Goal: Find specific page/section: Locate a particular part of the current website

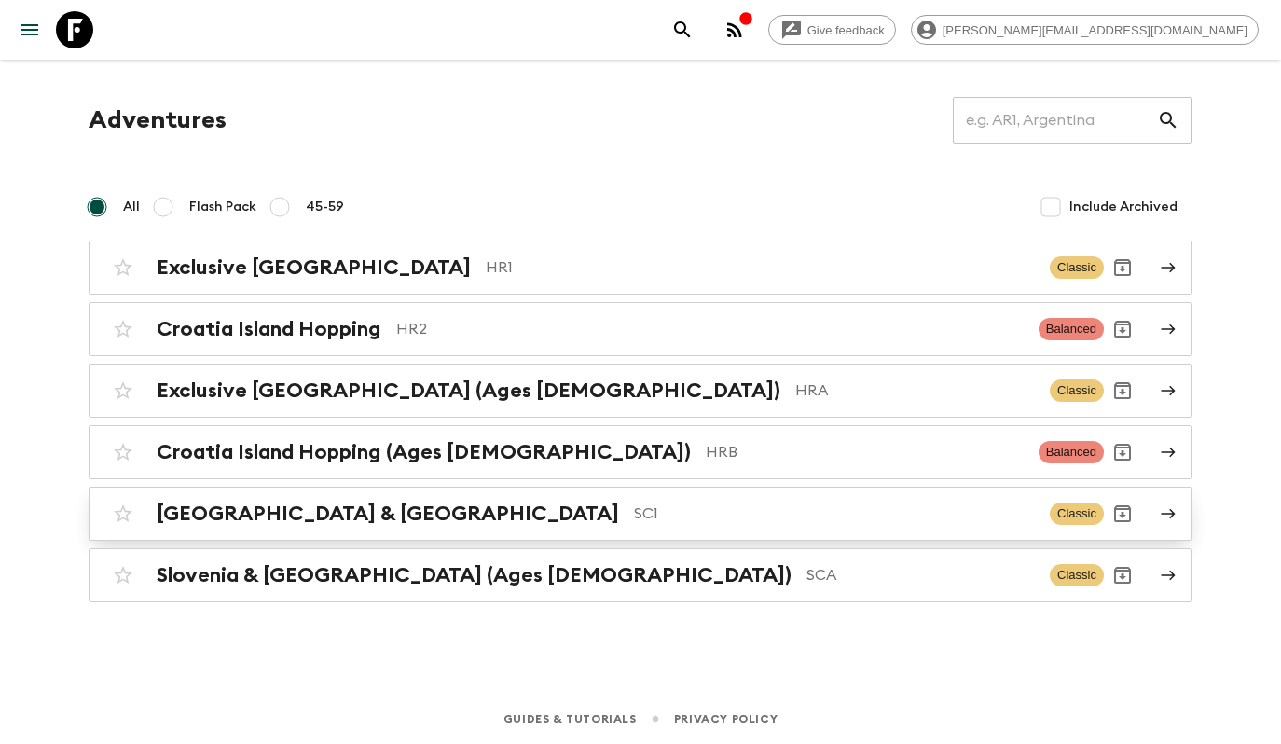
click at [634, 508] on p "SC1" at bounding box center [834, 513] width 401 height 22
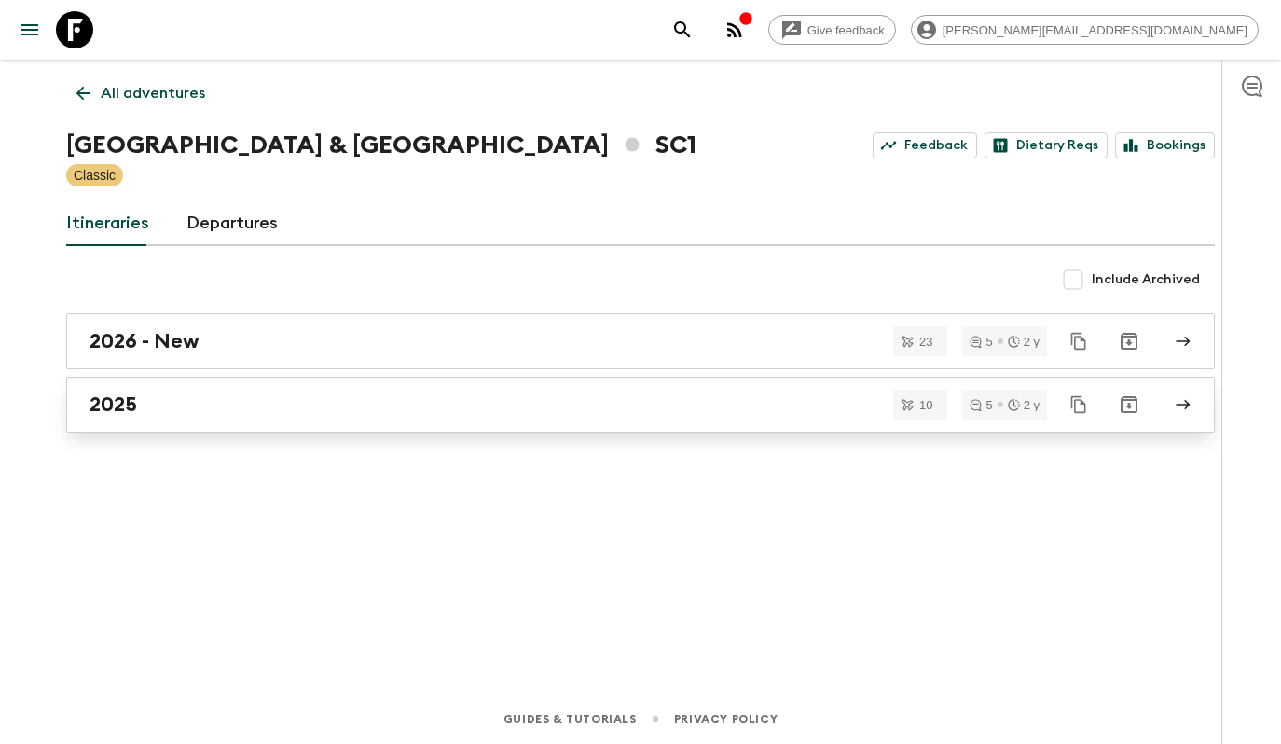
click at [475, 411] on div "2025" at bounding box center [622, 404] width 1066 height 24
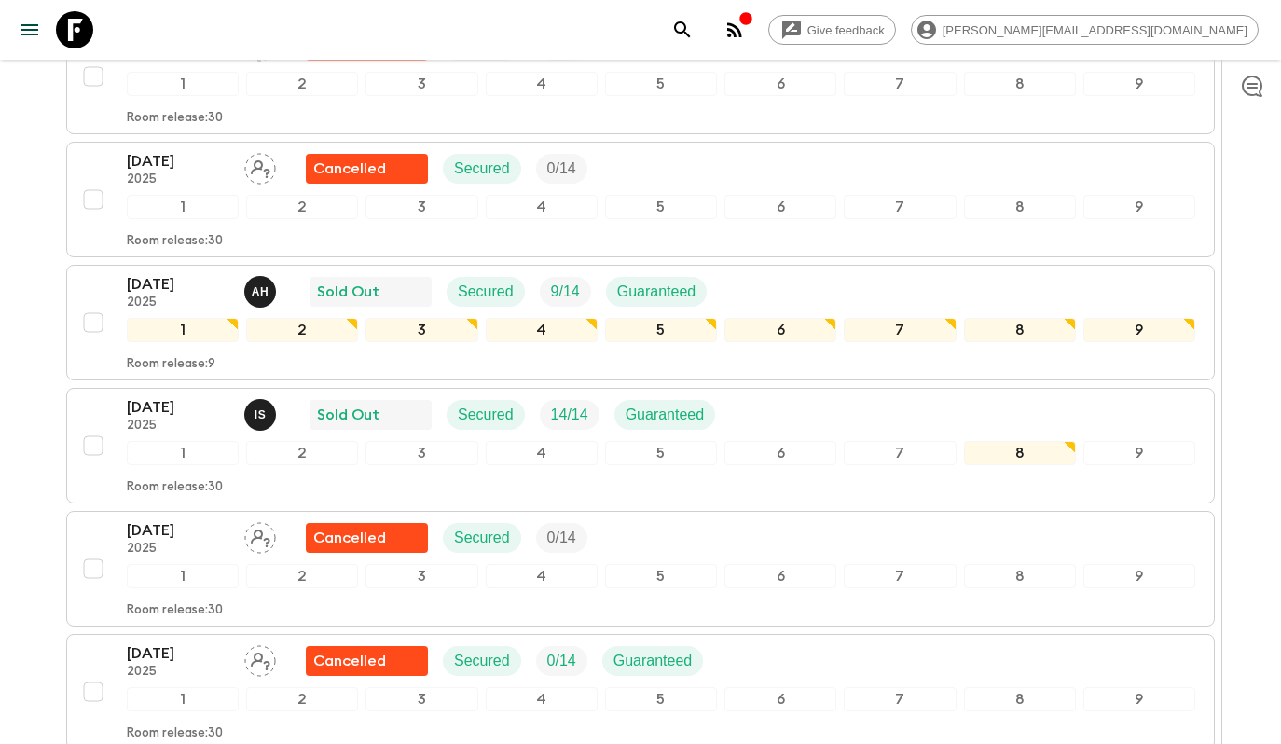
scroll to position [625, 0]
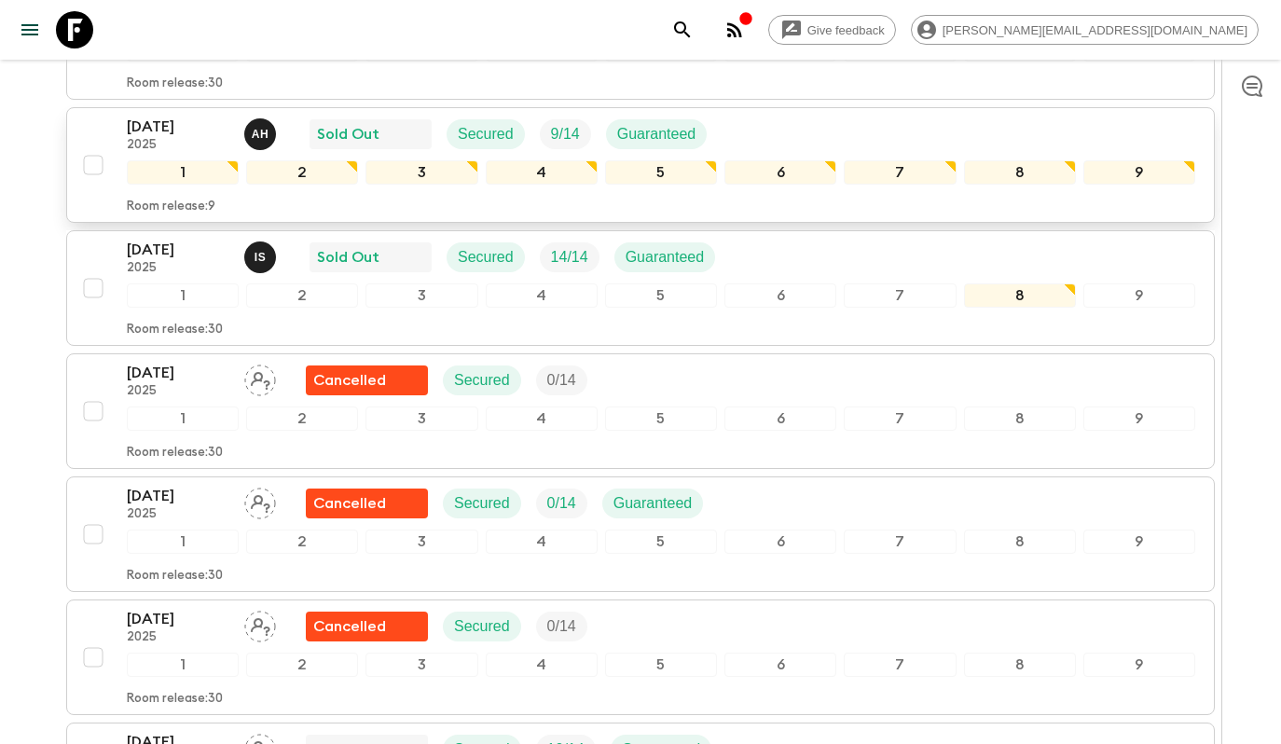
click at [837, 135] on div "[DATE] 2025 A H Sold Out Secured 9 / 14 Guaranteed" at bounding box center [661, 134] width 1068 height 37
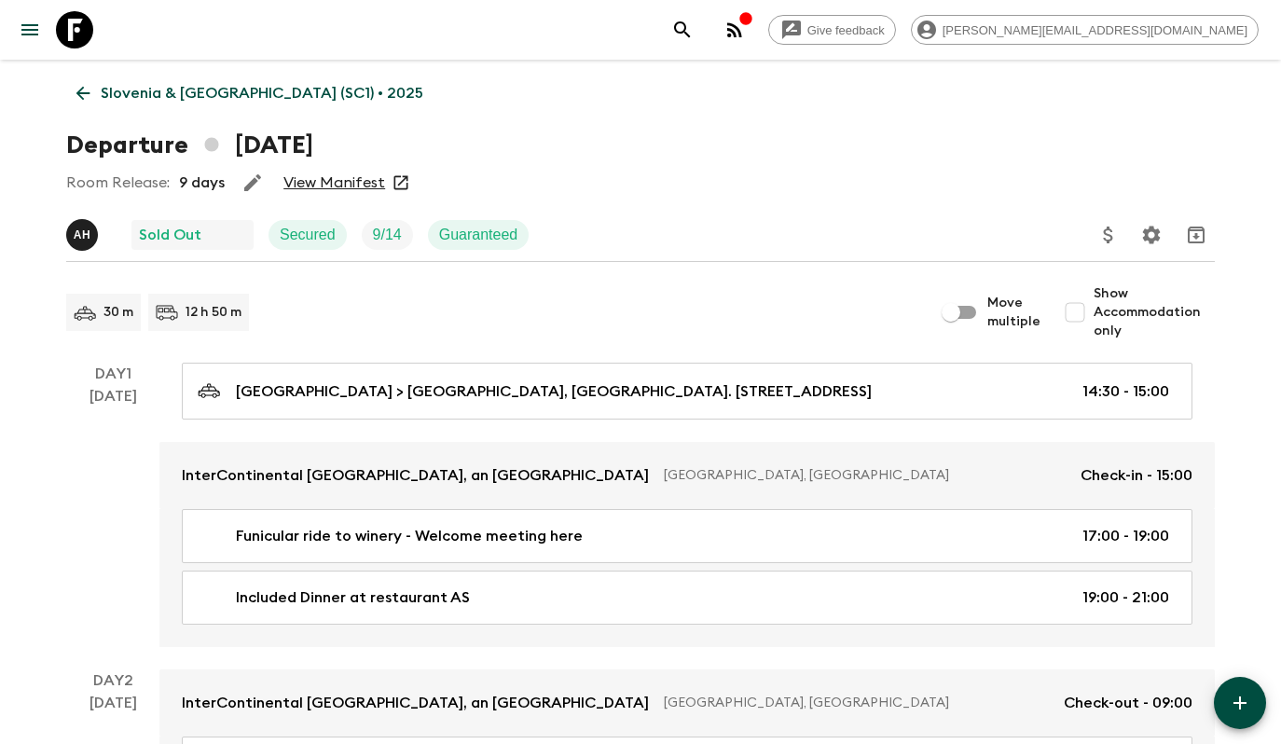
click at [351, 180] on link "View Manifest" at bounding box center [334, 182] width 102 height 19
click at [148, 79] on link "Slovenia & [GEOGRAPHIC_DATA] (SC1) • 2025" at bounding box center [249, 93] width 367 height 37
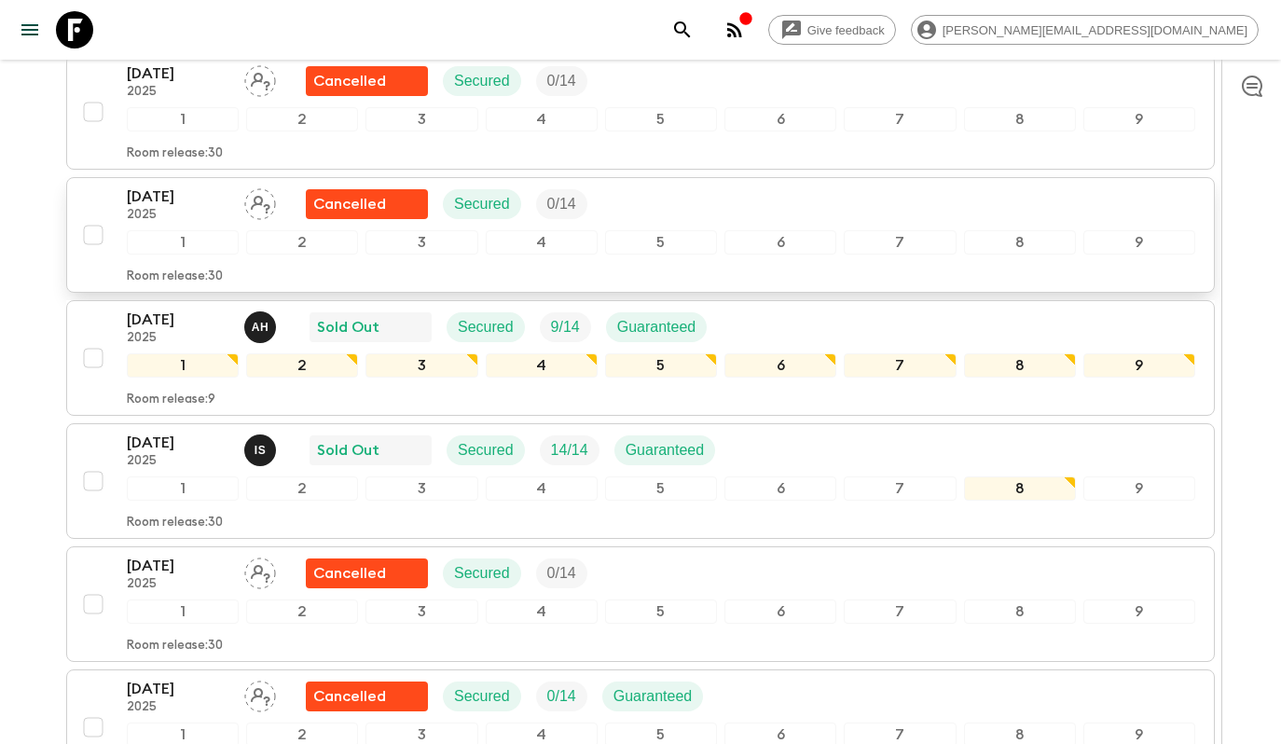
scroll to position [475, 0]
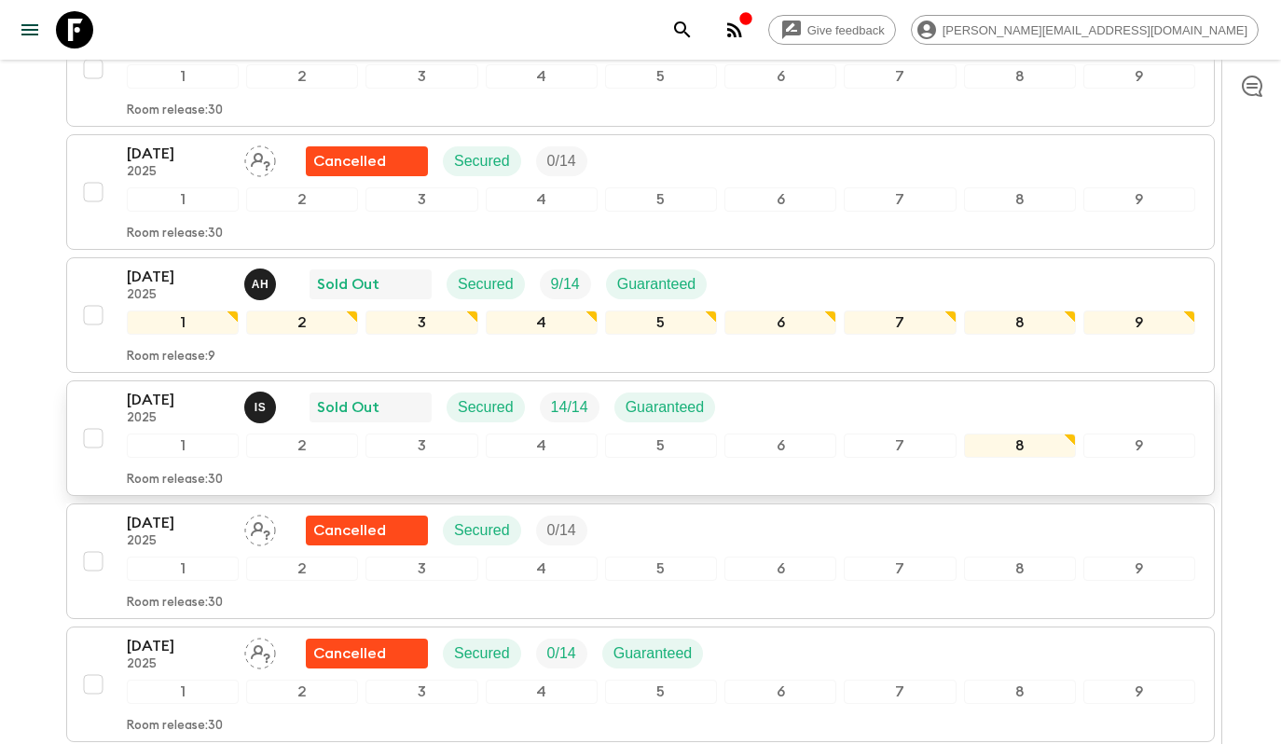
click at [795, 416] on div "[DATE] 2025 I S Sold Out Secured 14 / 14 Guaranteed" at bounding box center [661, 407] width 1068 height 37
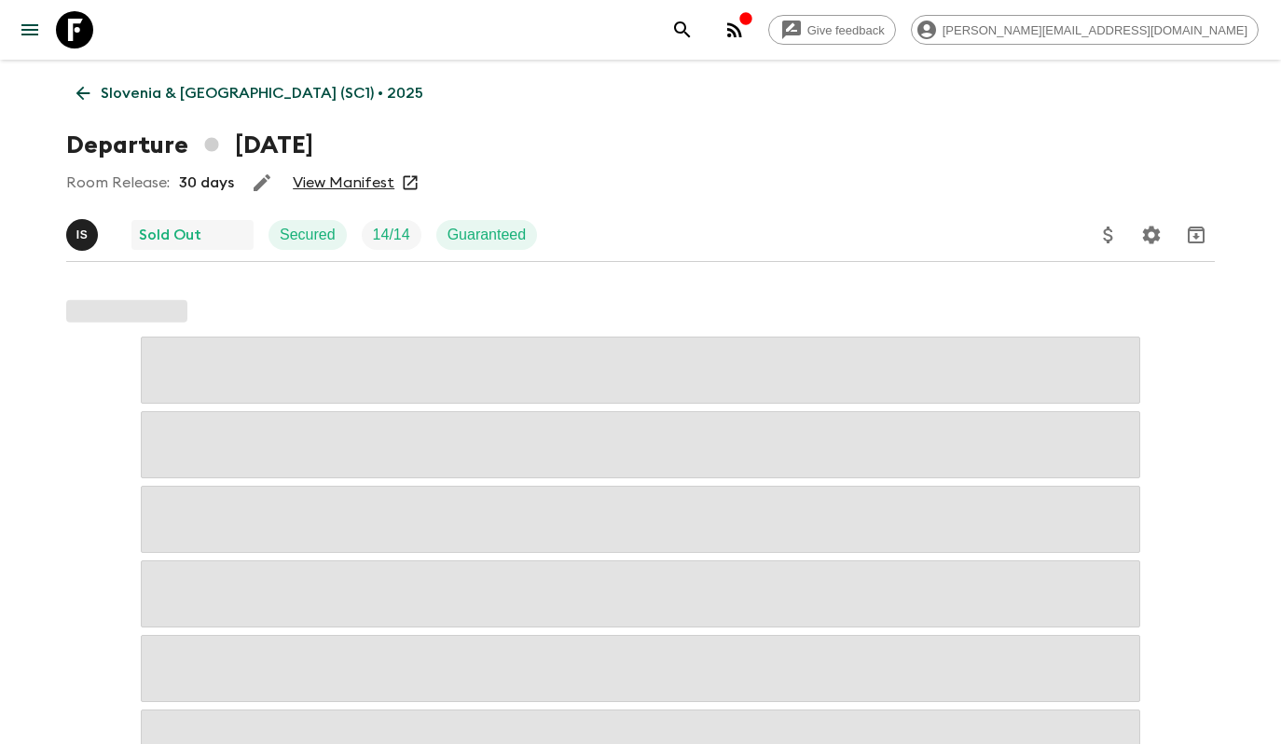
click at [344, 170] on div "Room Release: 30 days View Manifest" at bounding box center [640, 182] width 1148 height 37
click at [346, 185] on link "View Manifest" at bounding box center [344, 182] width 102 height 19
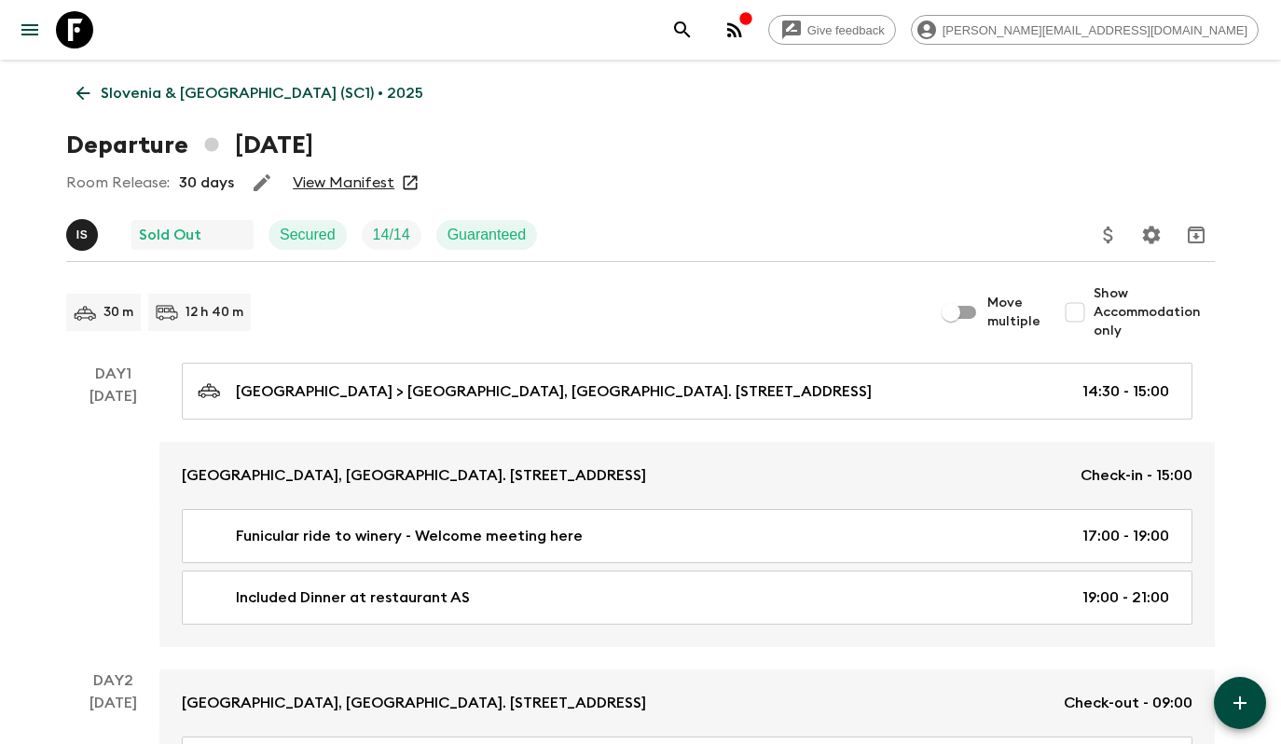
click at [183, 92] on p "Slovenia & [GEOGRAPHIC_DATA] (SC1) • 2025" at bounding box center [262, 93] width 322 height 22
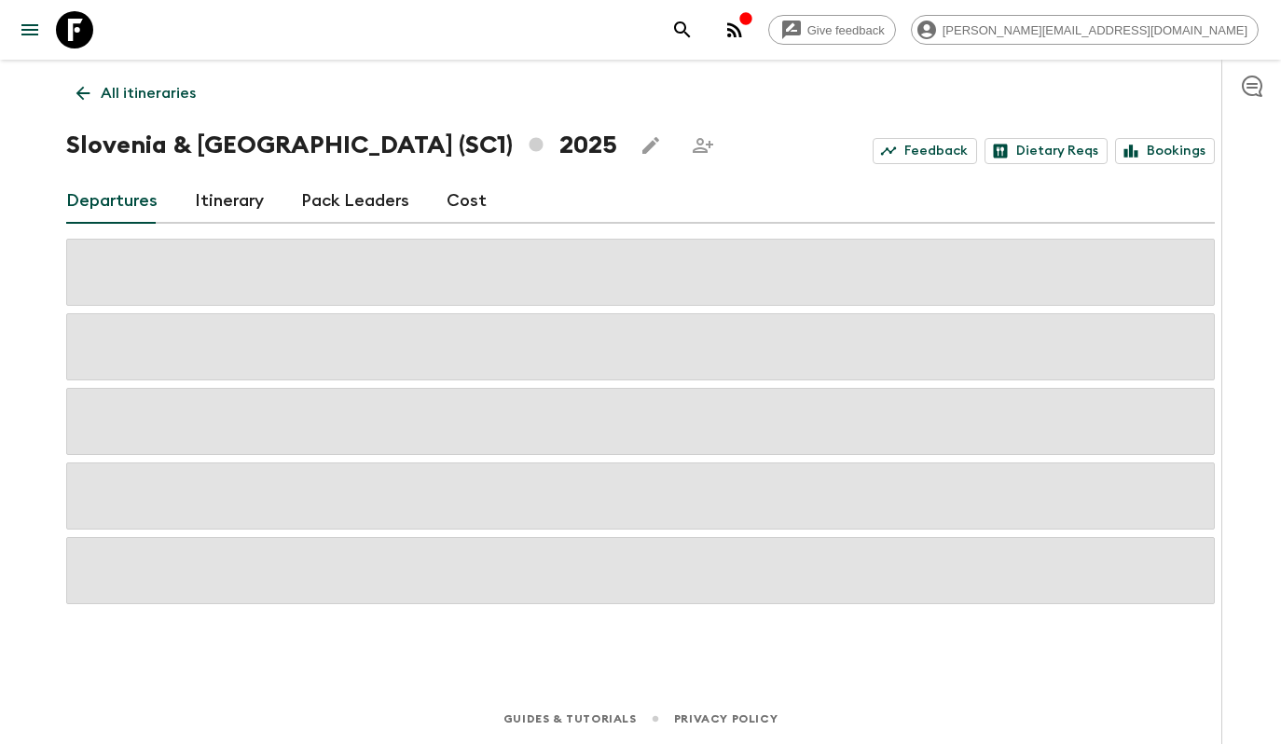
click at [183, 92] on p "All itineraries" at bounding box center [148, 93] width 95 height 22
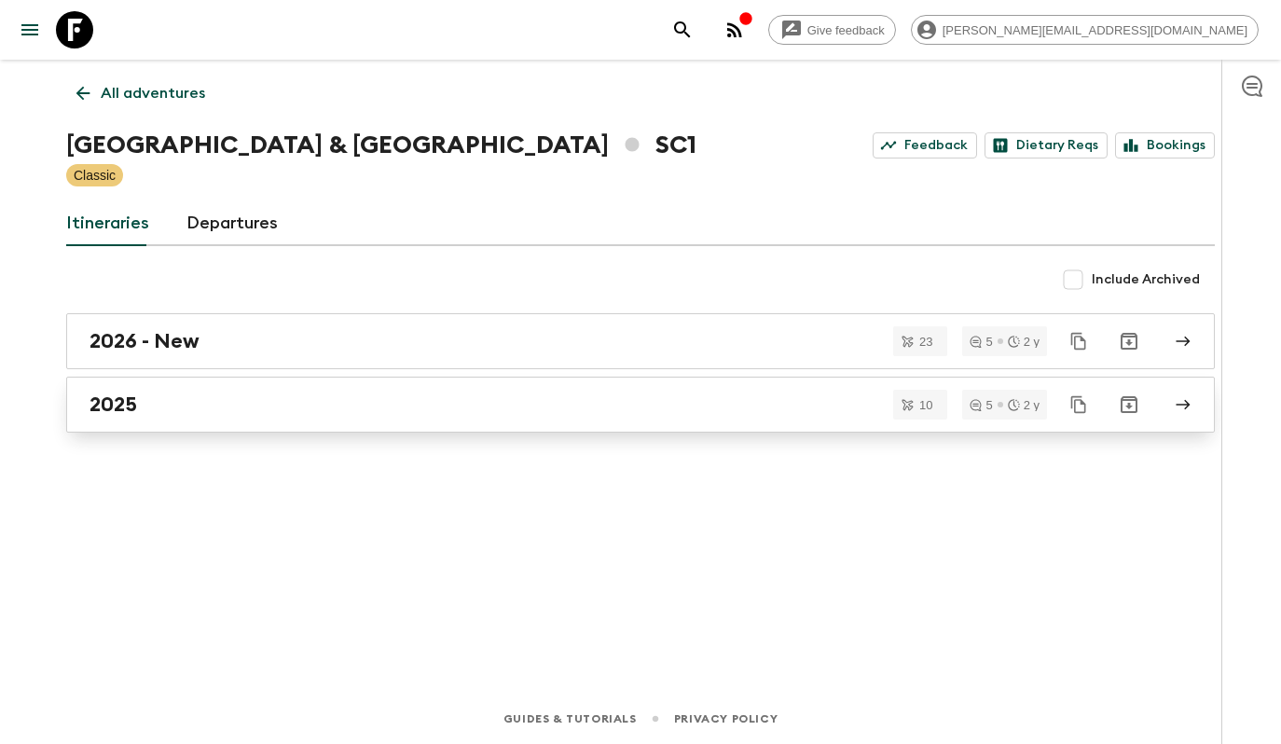
click at [261, 399] on div "2025" at bounding box center [622, 404] width 1066 height 24
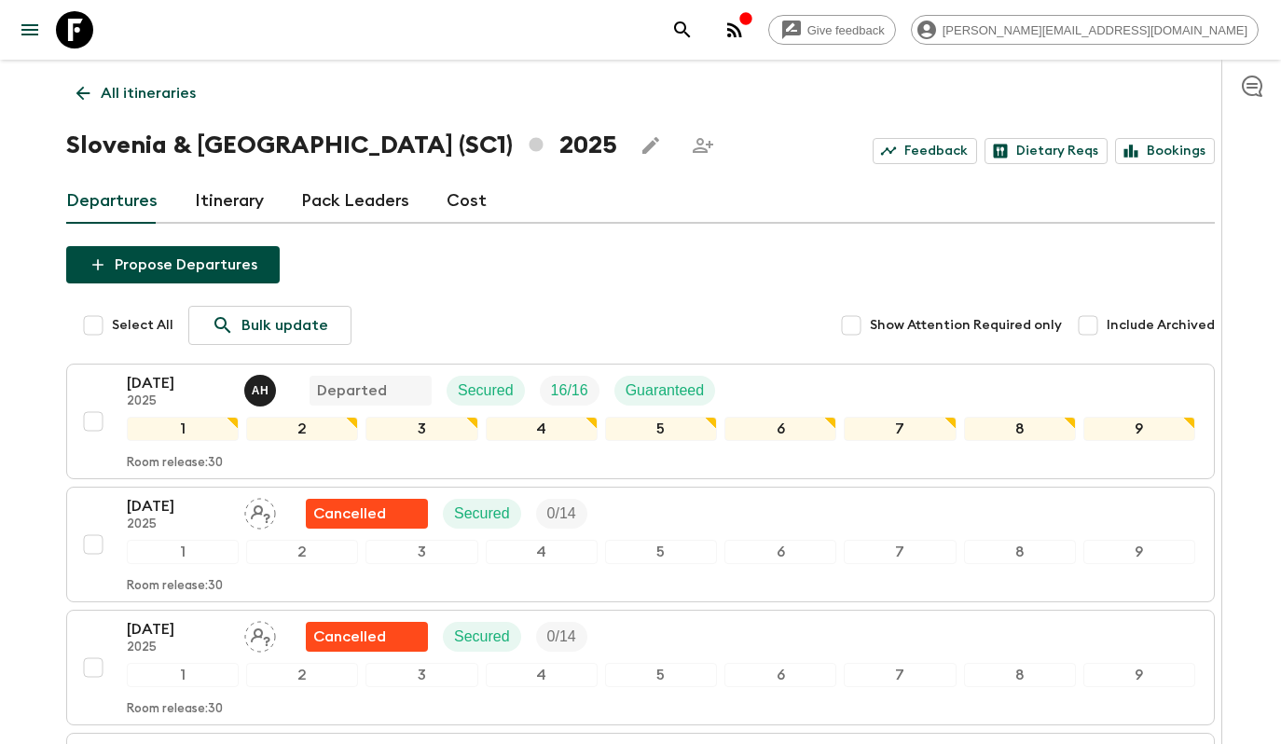
click at [133, 78] on link "All itineraries" at bounding box center [136, 93] width 140 height 37
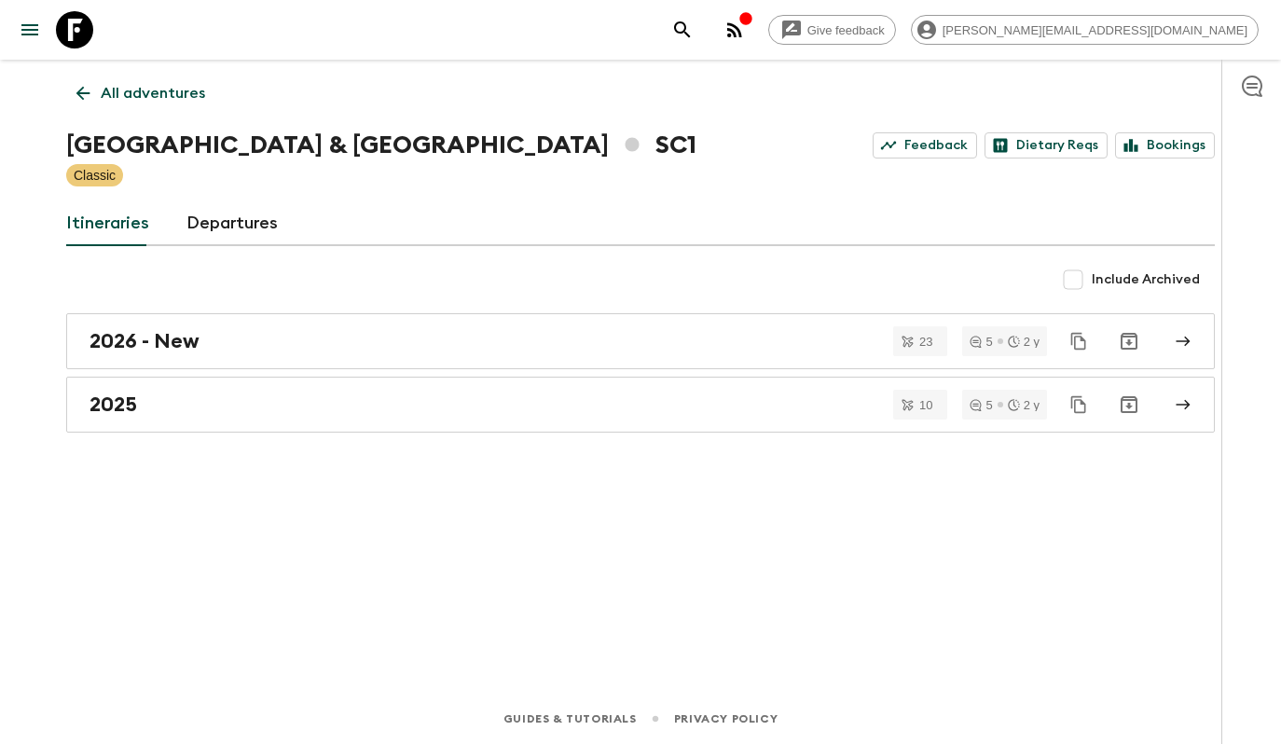
click at [134, 90] on p "All adventures" at bounding box center [153, 93] width 104 height 22
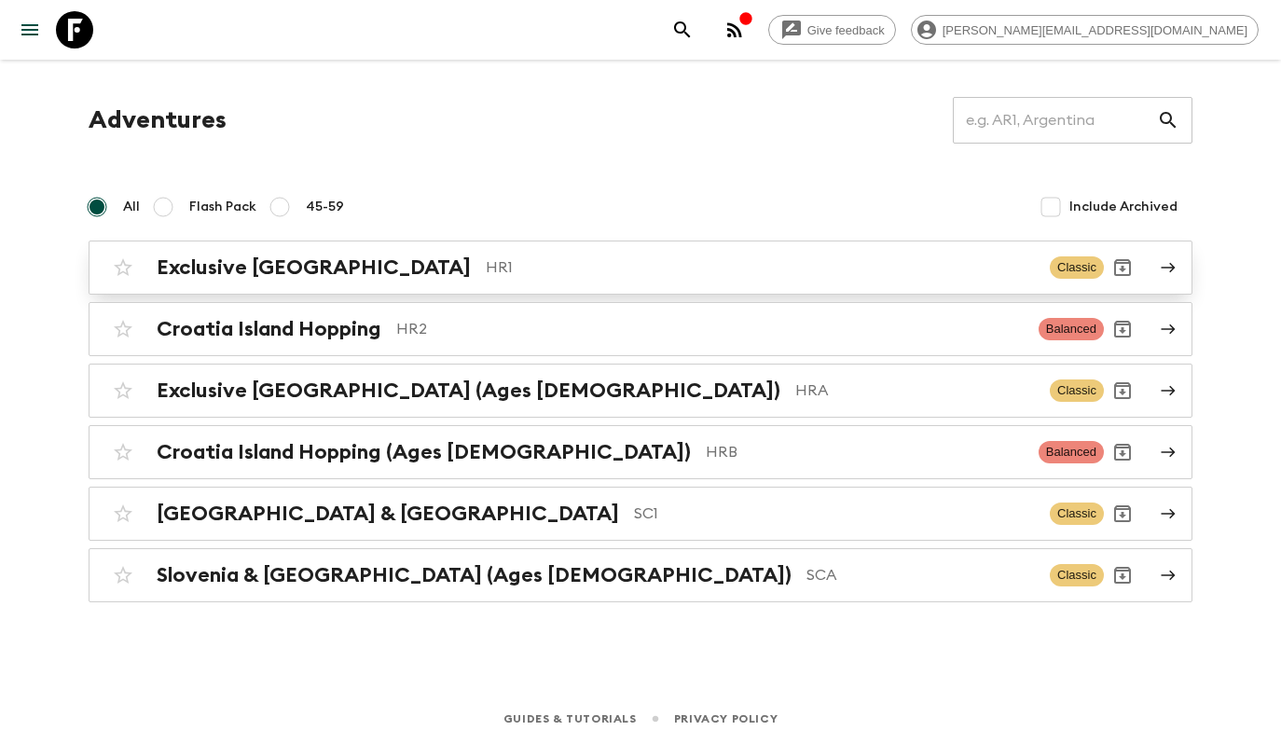
click at [486, 256] on p "HR1" at bounding box center [760, 267] width 549 height 22
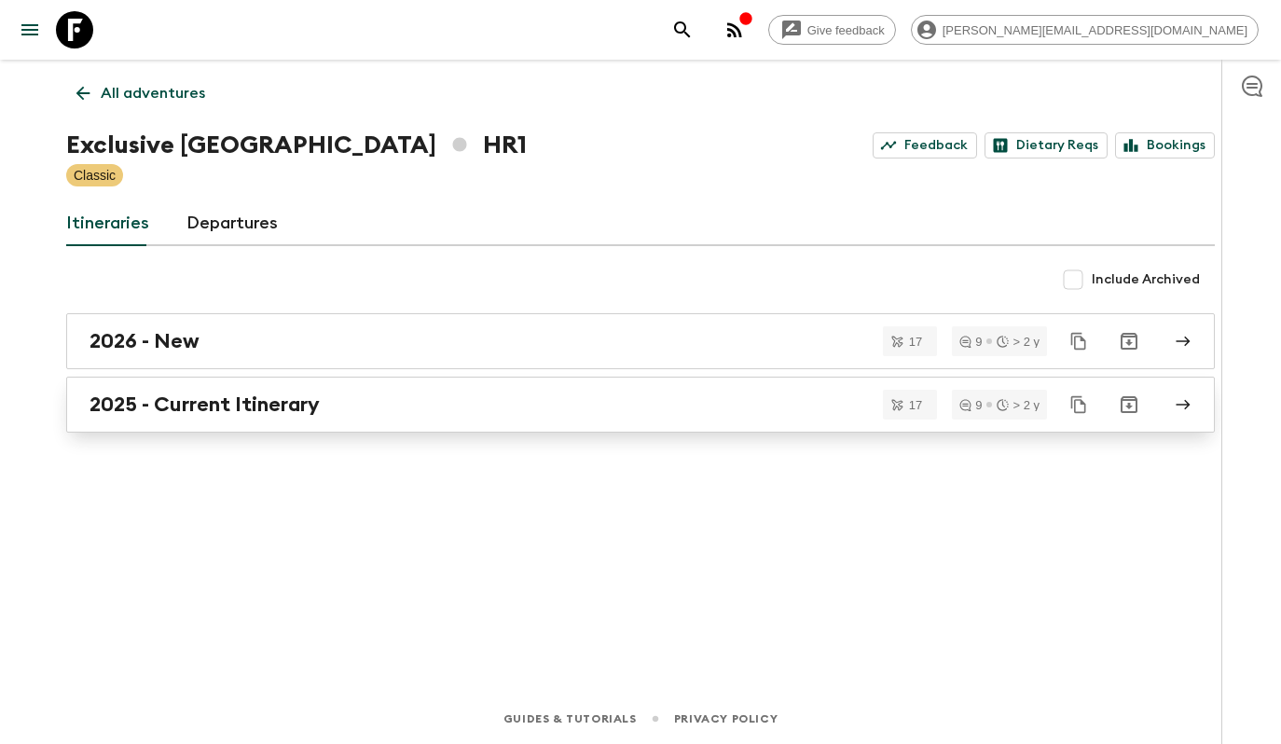
click at [327, 406] on div "2025 - Current Itinerary" at bounding box center [622, 404] width 1066 height 24
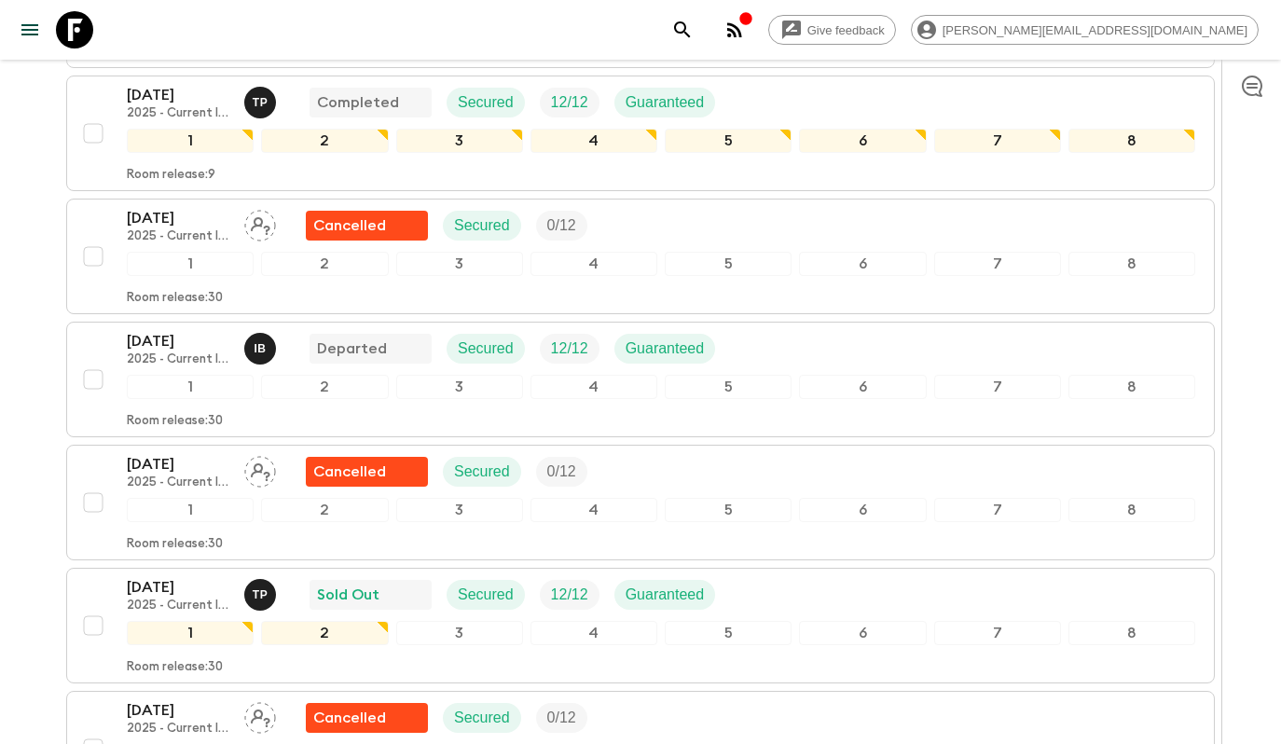
scroll to position [1142, 0]
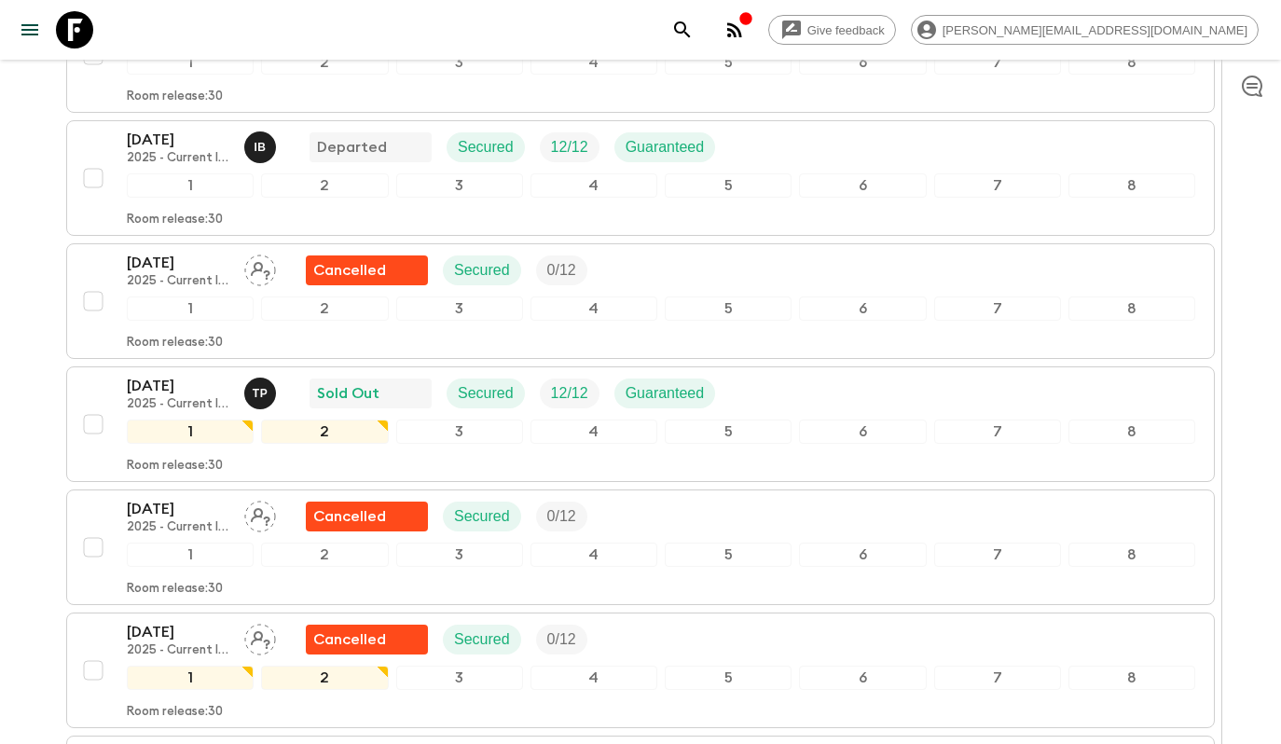
click at [789, 375] on div "[DATE] 2025 - Current Itinerary T P Sold Out Secured 12 / 12 Guaranteed" at bounding box center [661, 393] width 1068 height 37
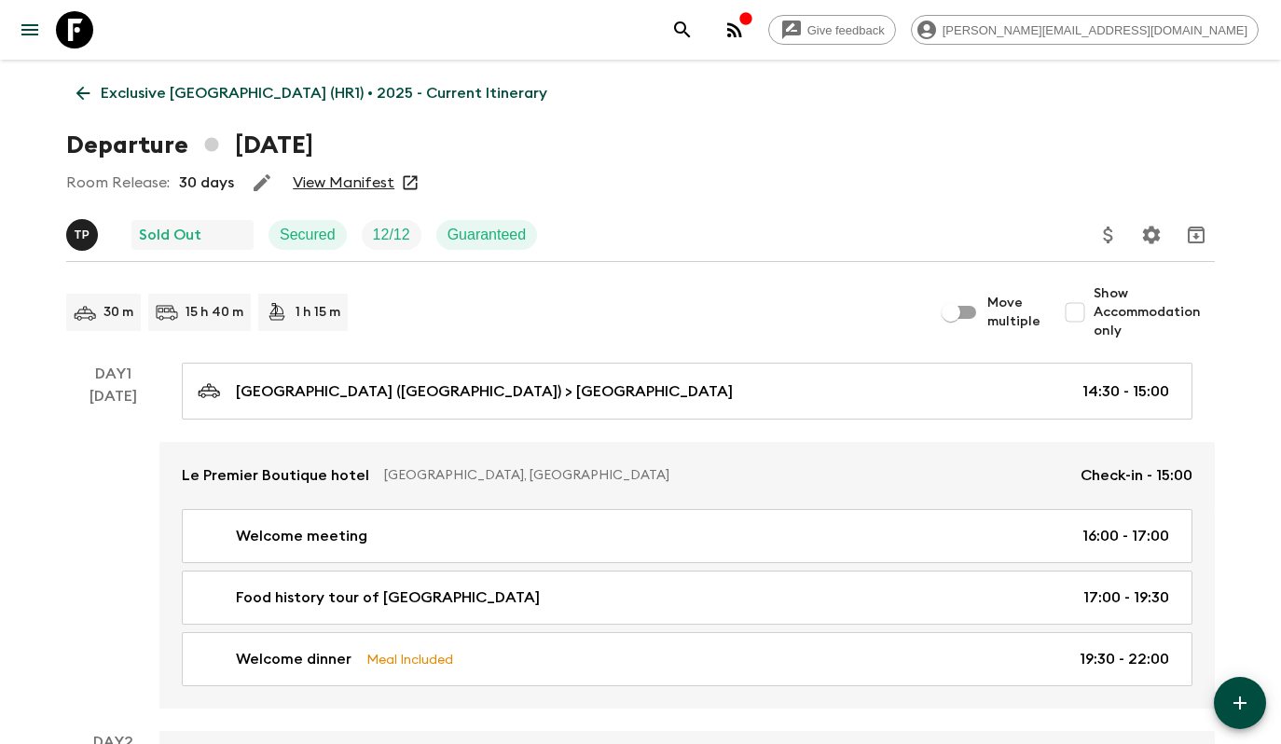
click at [315, 183] on link "View Manifest" at bounding box center [344, 182] width 102 height 19
